Goal: Task Accomplishment & Management: Manage account settings

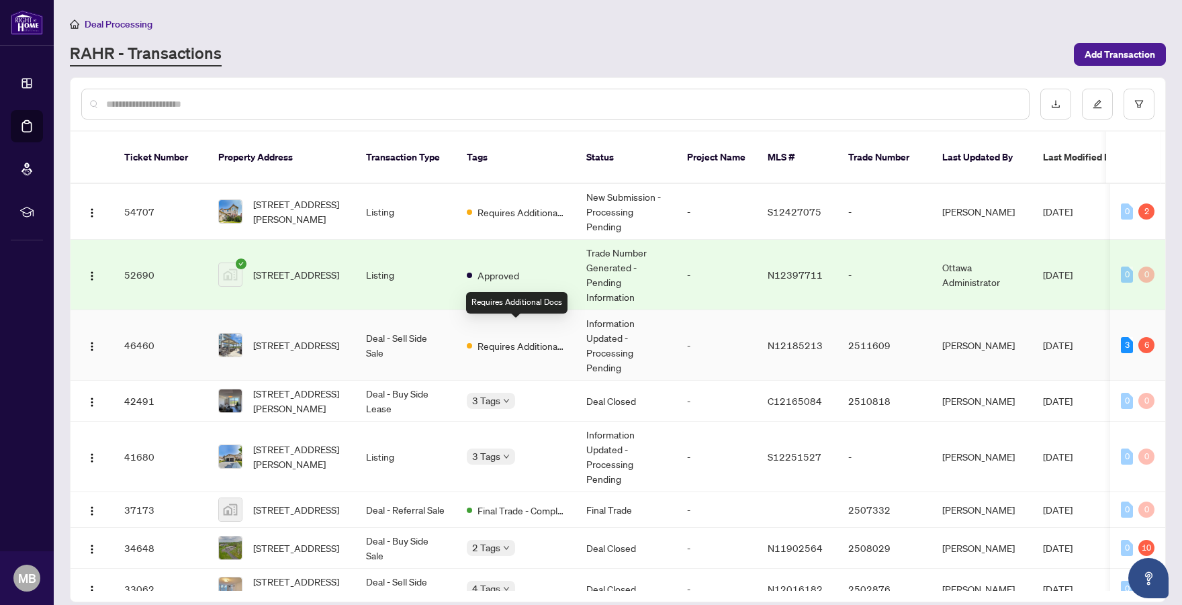
click at [555, 338] on span "Requires Additional Docs" at bounding box center [521, 345] width 87 height 15
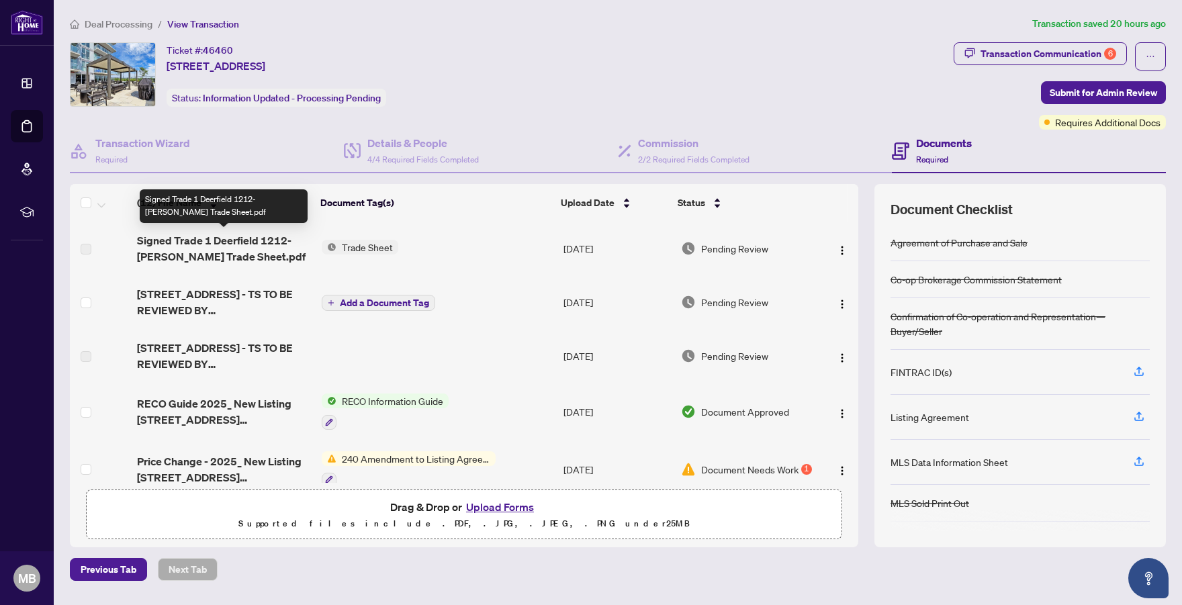
click at [239, 241] on span "Signed Trade 1 Deerfield 1212- elissa Trade Sheet.pdf" at bounding box center [224, 248] width 174 height 32
click at [837, 253] on img "button" at bounding box center [842, 250] width 11 height 11
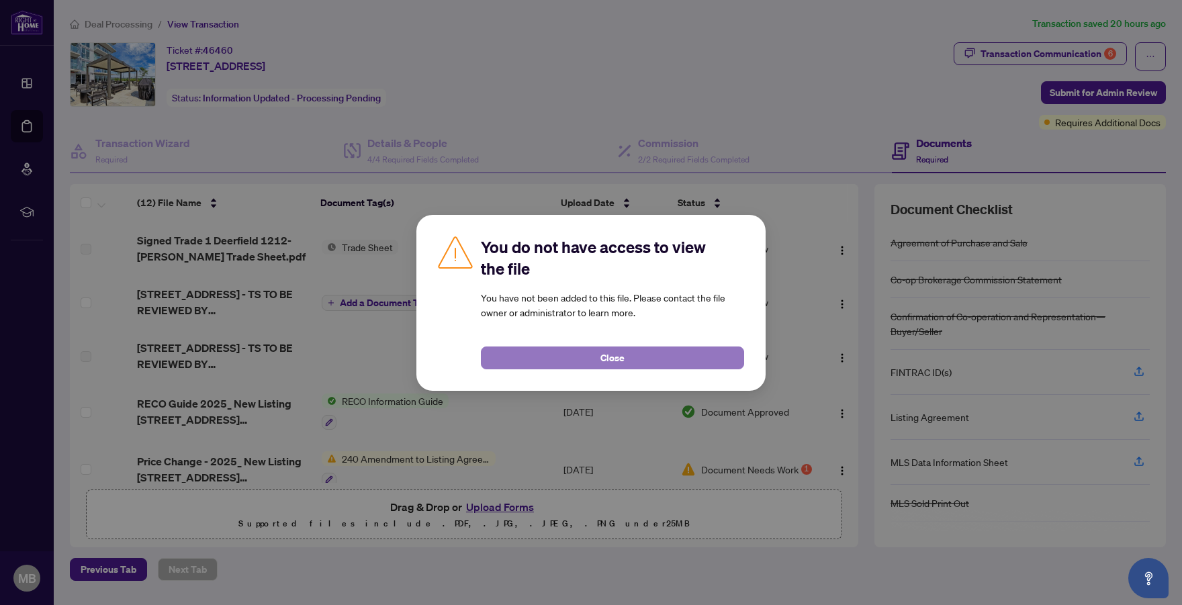
click at [698, 357] on button "Close" at bounding box center [612, 358] width 263 height 23
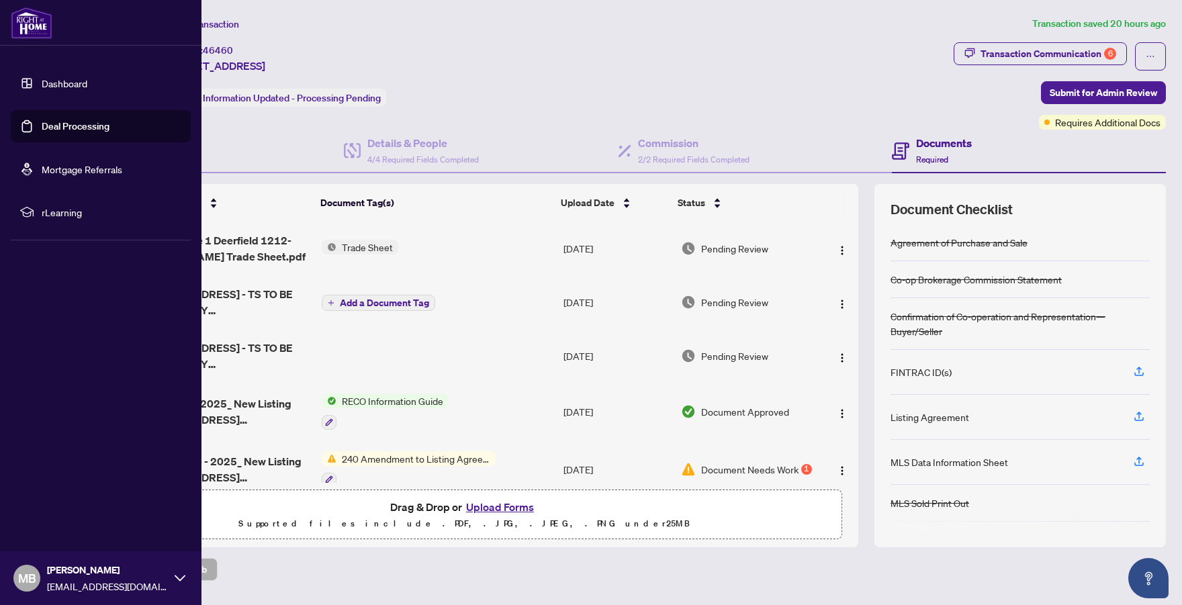
click at [58, 81] on link "Dashboard" at bounding box center [65, 83] width 46 height 12
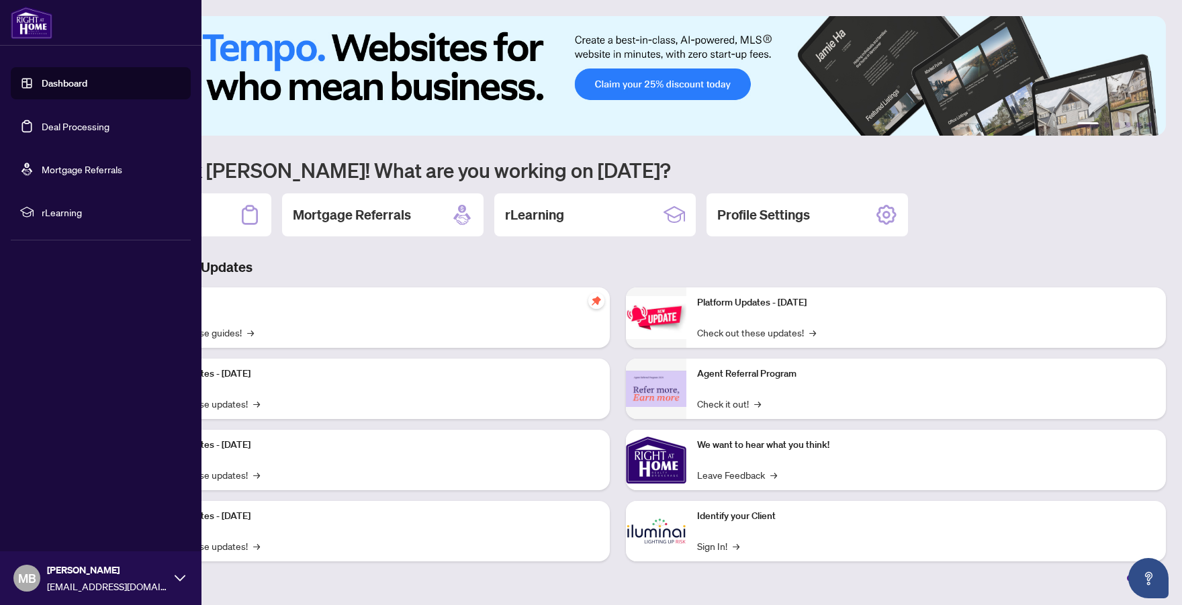
click at [80, 121] on link "Deal Processing" at bounding box center [76, 126] width 68 height 12
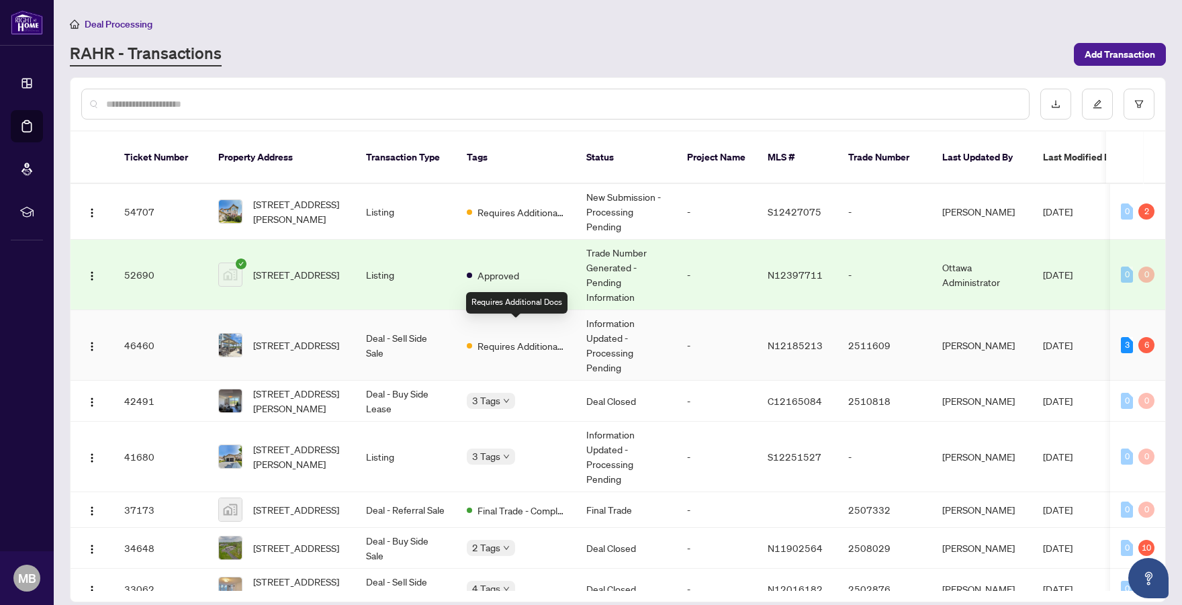
click at [489, 338] on span "Requires Additional Docs" at bounding box center [521, 345] width 87 height 15
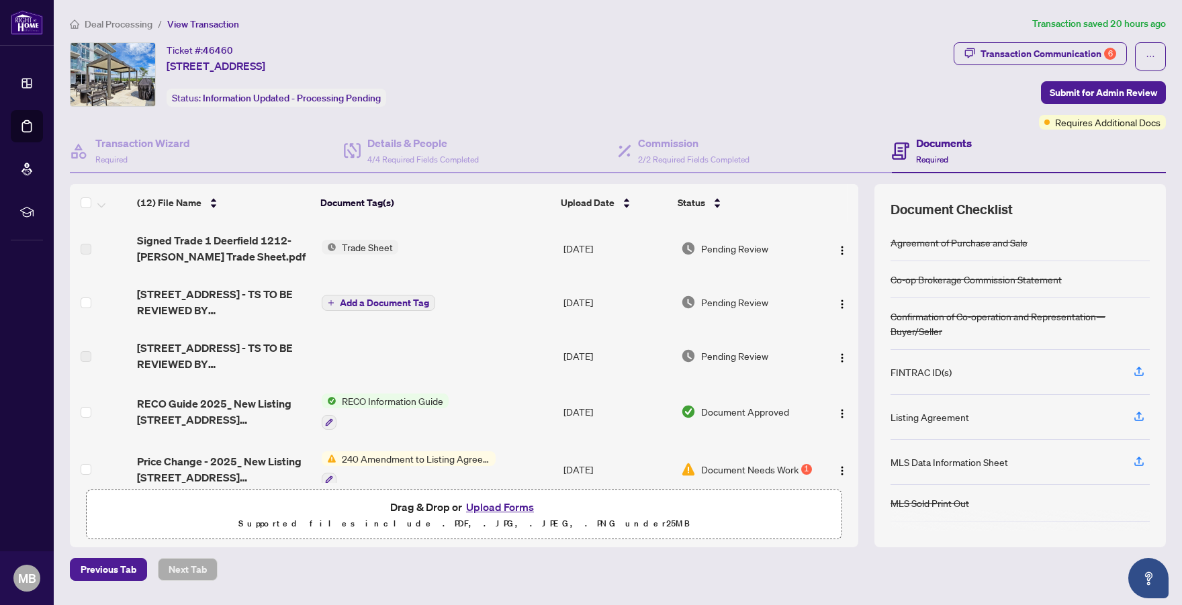
click at [501, 506] on button "Upload Forms" at bounding box center [500, 506] width 76 height 17
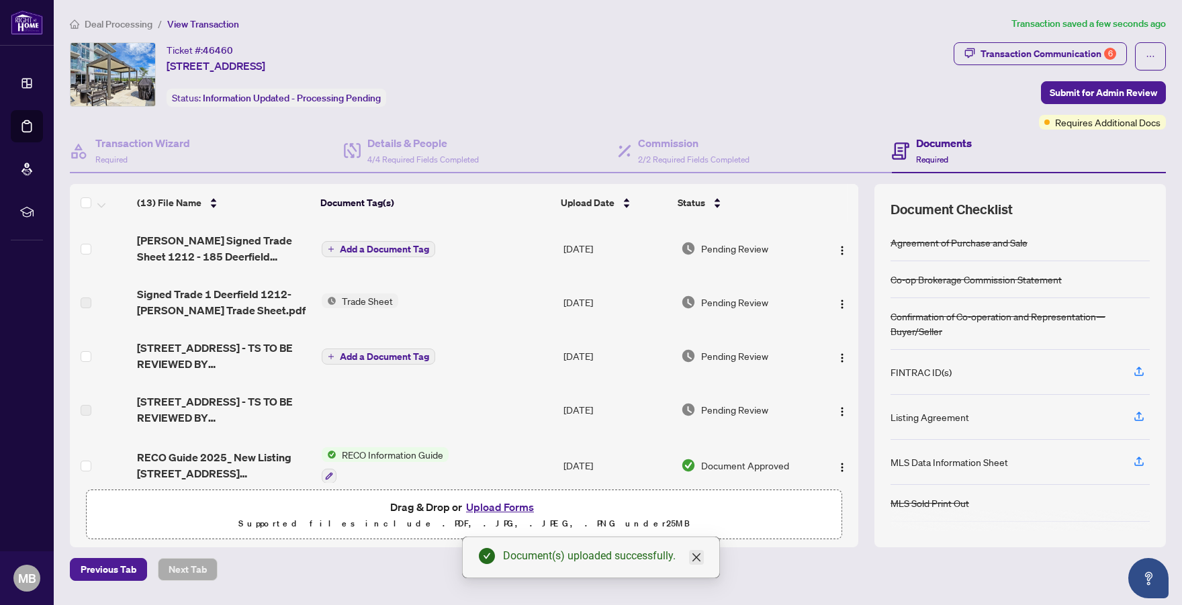
click at [699, 559] on icon "close" at bounding box center [696, 557] width 8 height 8
